Goal: Transaction & Acquisition: Subscribe to service/newsletter

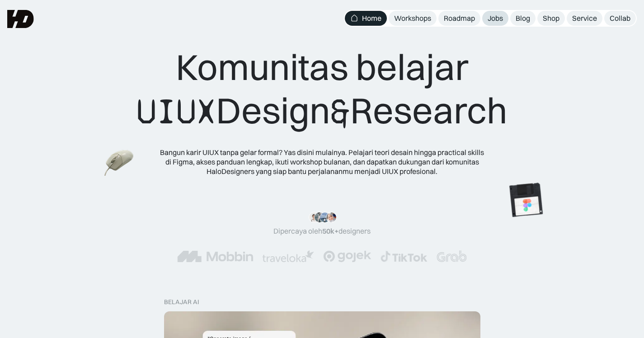
click at [473, 13] on link "Jobs" at bounding box center [496, 18] width 26 height 15
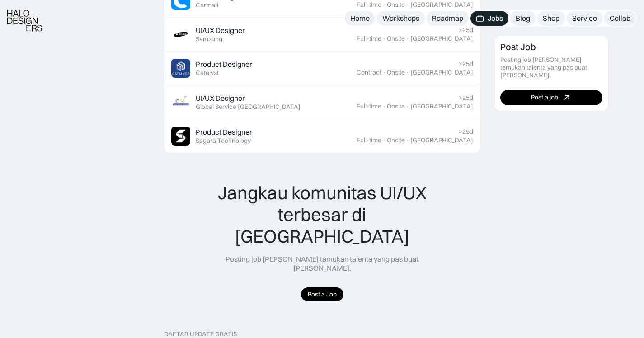
scroll to position [747, 0]
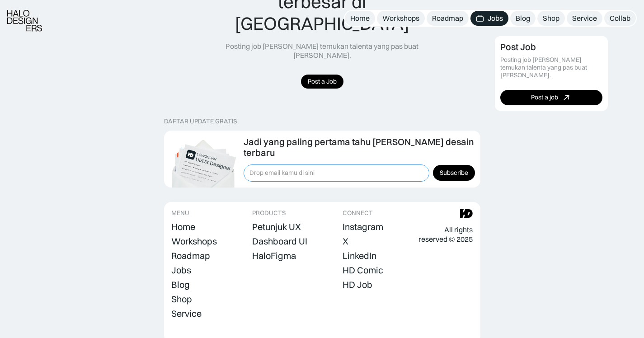
click at [320, 165] on input "Form Subscription" at bounding box center [337, 173] width 186 height 17
type input "nurulzakiyyah79@gmail.com"
click at [442, 165] on input "Subscribe" at bounding box center [454, 173] width 42 height 16
type input "Please wait..."
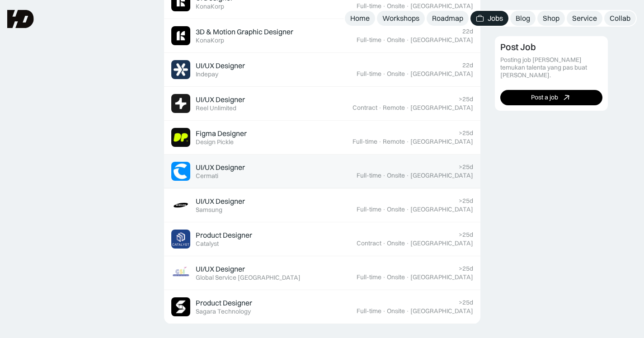
scroll to position [246, 0]
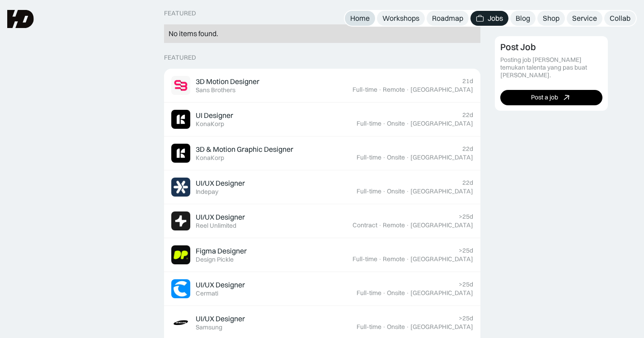
click at [358, 20] on div "Home" at bounding box center [359, 18] width 19 height 9
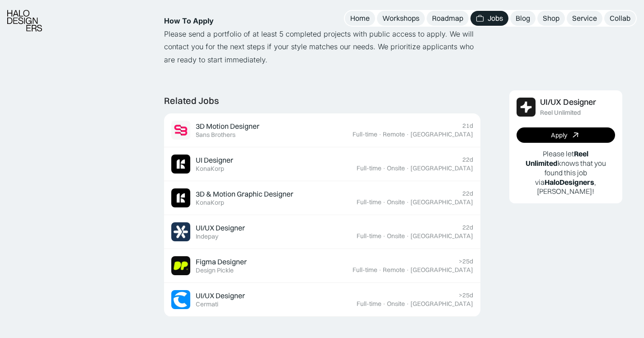
scroll to position [778, 0]
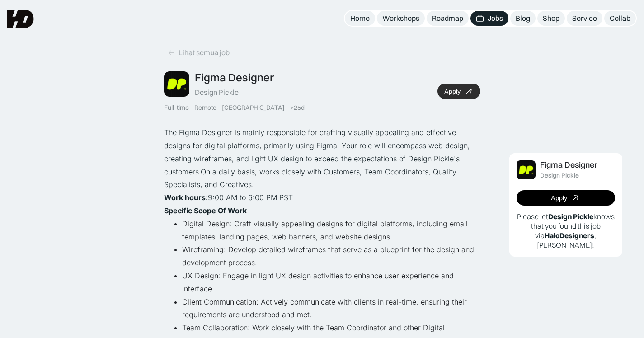
click at [468, 91] on icon at bounding box center [469, 91] width 13 height 13
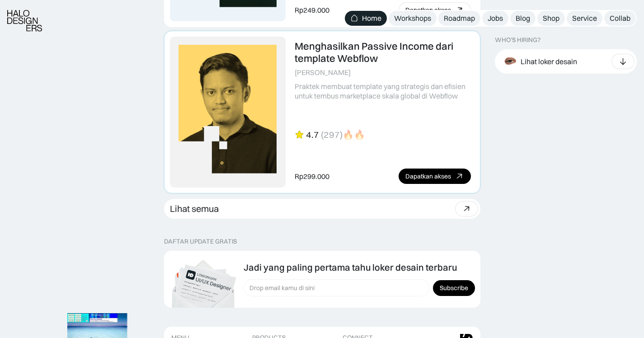
scroll to position [2592, 0]
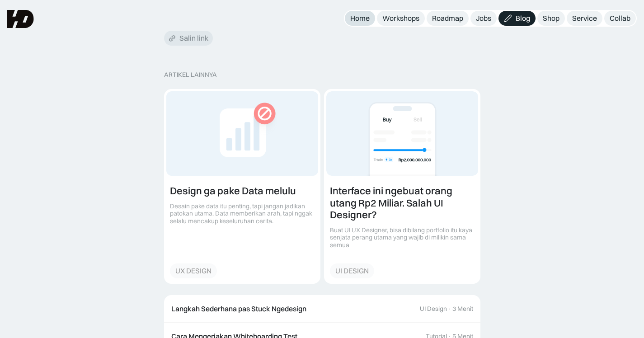
scroll to position [1357, 0]
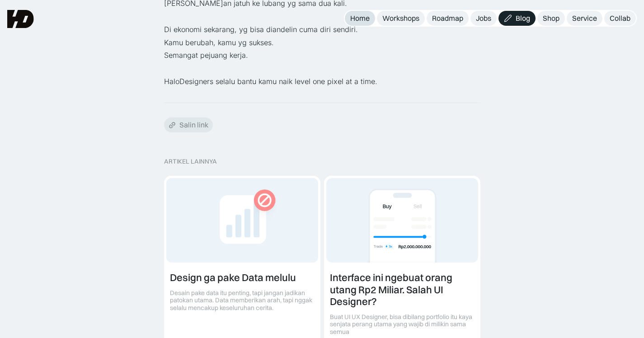
click at [355, 22] on div "Home" at bounding box center [359, 18] width 19 height 9
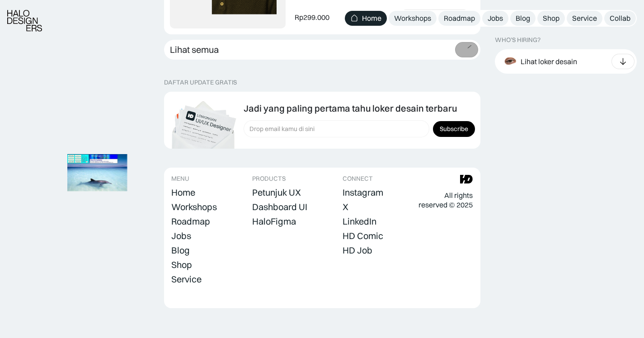
scroll to position [2592, 0]
